Goal: Transaction & Acquisition: Purchase product/service

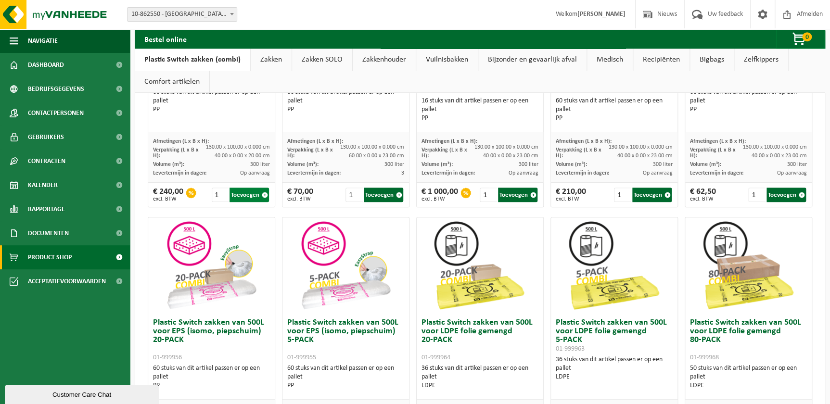
scroll to position [202, 0]
click at [262, 193] on span "button" at bounding box center [265, 195] width 6 height 6
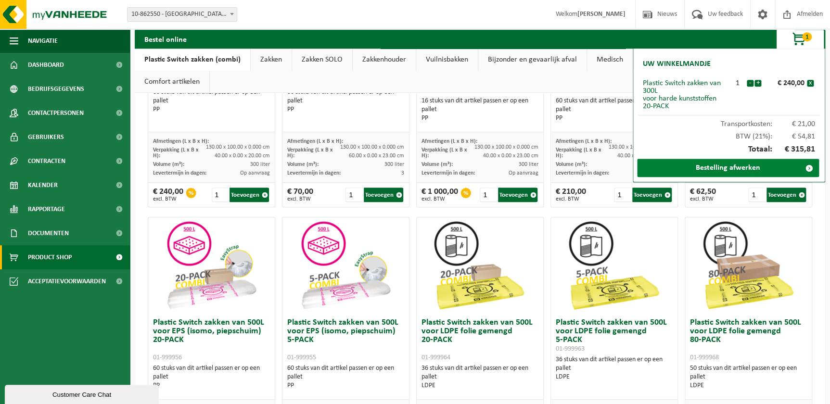
click at [767, 166] on link "Bestelling afwerken" at bounding box center [728, 168] width 182 height 18
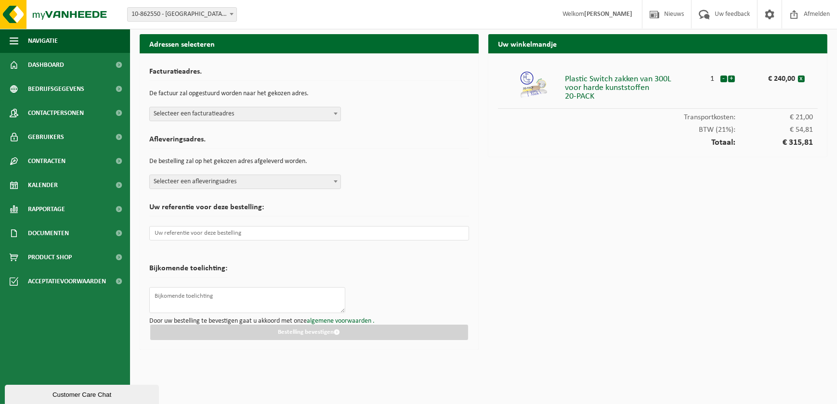
click at [268, 112] on span "Selecteer een facturatieadres" at bounding box center [245, 113] width 191 height 13
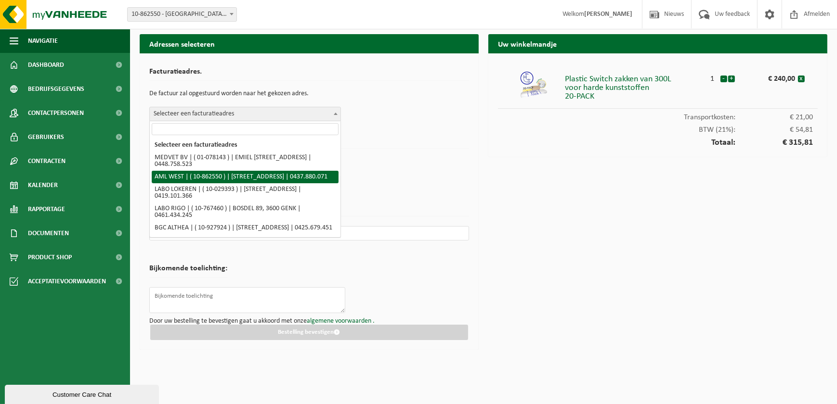
select select "132860"
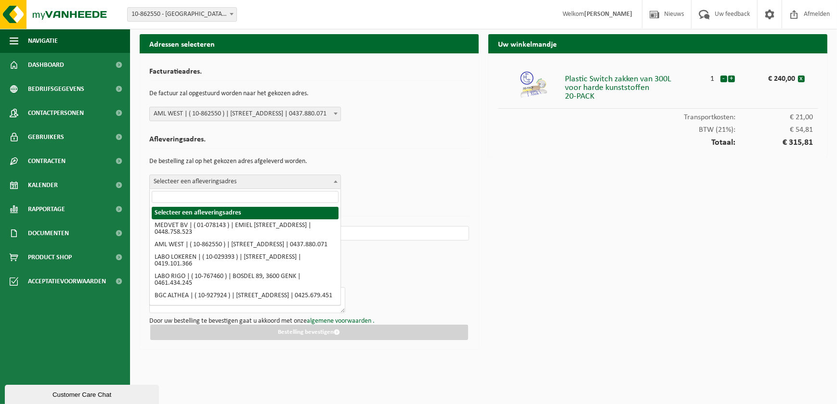
click at [223, 188] on span "Selecteer een afleveringsadres" at bounding box center [245, 181] width 191 height 13
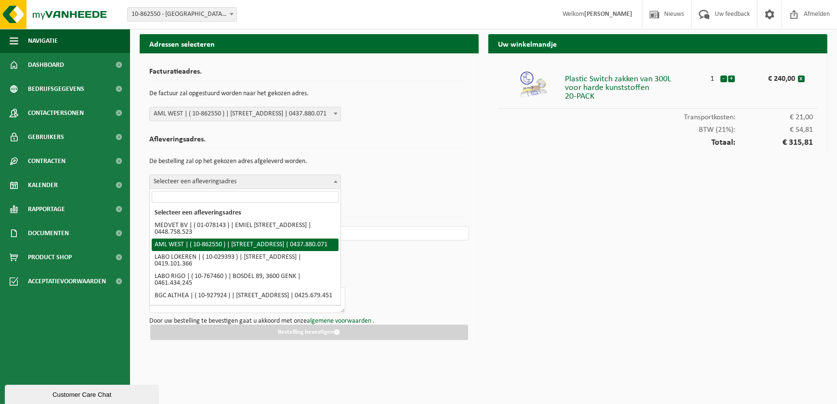
select select "132860"
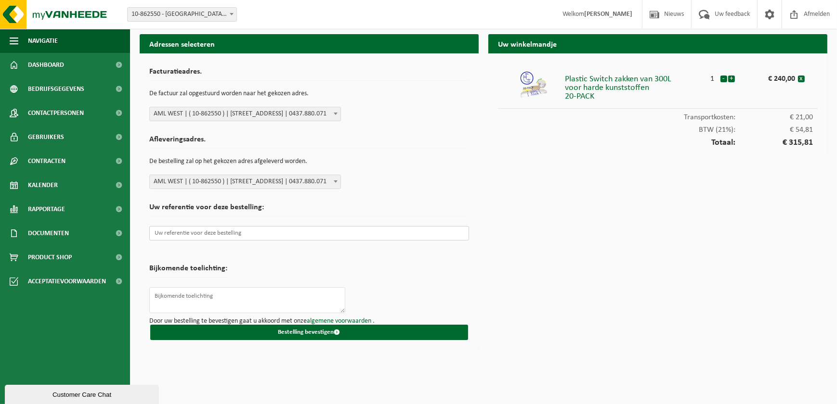
click at [232, 236] on input "text" at bounding box center [309, 233] width 320 height 14
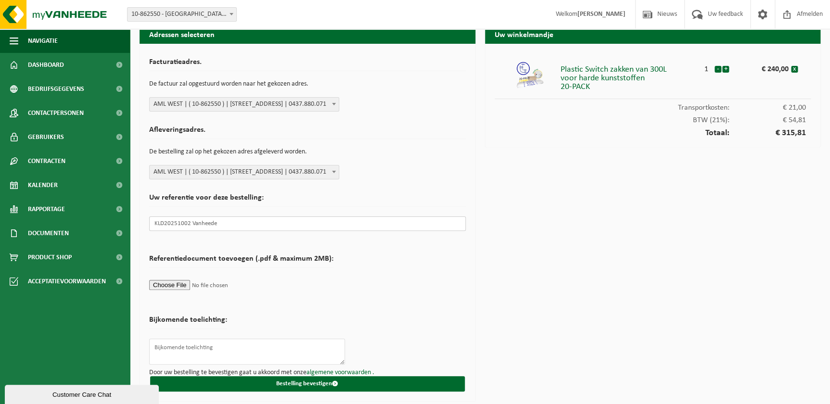
scroll to position [12, 0]
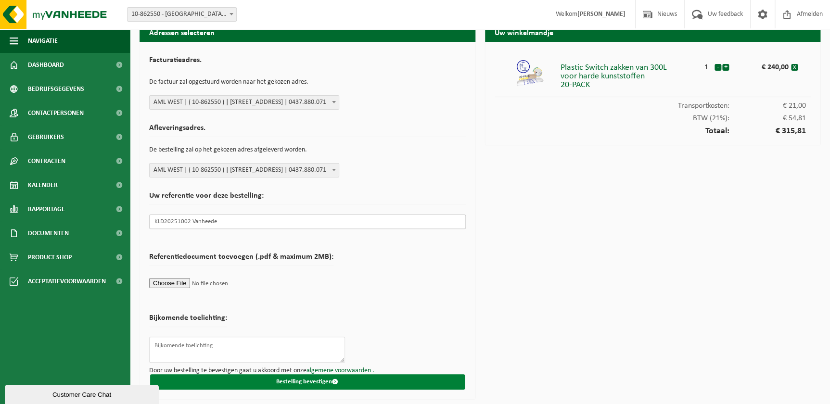
type input "KLD20251002 Vanheede"
click at [323, 380] on button "Bestelling bevestigen" at bounding box center [307, 381] width 315 height 15
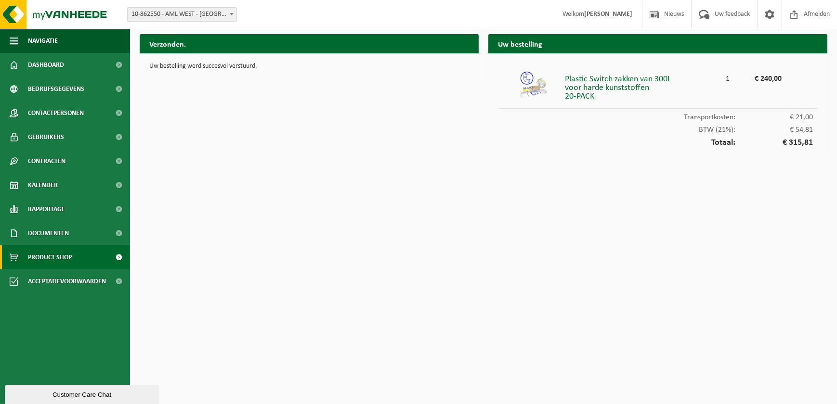
click at [52, 257] on span "Product Shop" at bounding box center [50, 257] width 44 height 24
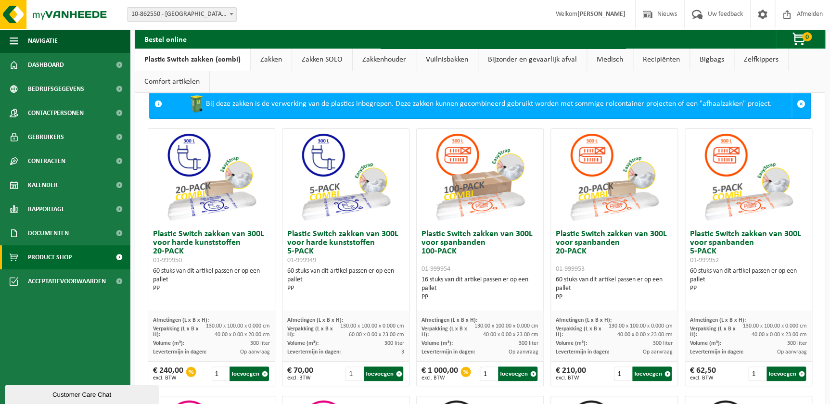
scroll to position [43, 0]
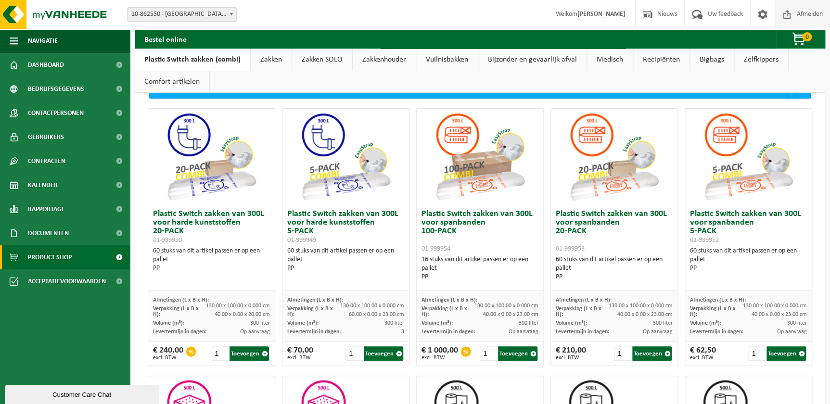
click at [803, 16] on span "Afmelden" at bounding box center [810, 14] width 31 height 28
